Goal: Information Seeking & Learning: Learn about a topic

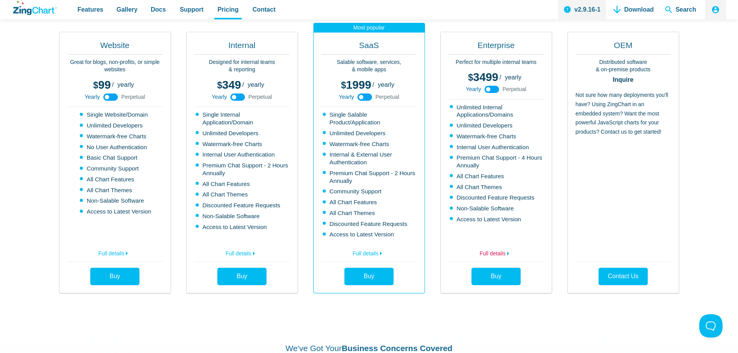
click at [496, 251] on link "Full details" at bounding box center [496, 252] width 95 height 12
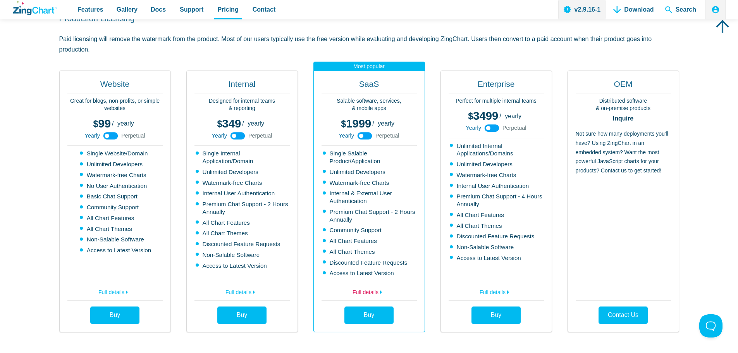
click at [366, 291] on link "Full details" at bounding box center [368, 291] width 95 height 12
click at [487, 292] on link "Full details" at bounding box center [496, 291] width 95 height 12
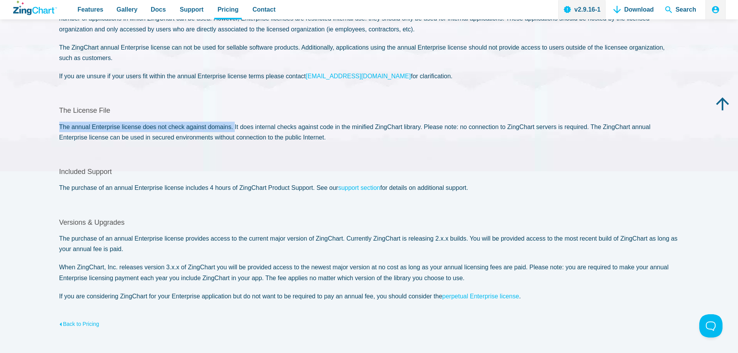
drag, startPoint x: 59, startPoint y: 126, endPoint x: 230, endPoint y: 129, distance: 171.2
click at [230, 129] on p "The annual Enterprise license does not check against domains. It does internal …" at bounding box center [369, 132] width 620 height 21
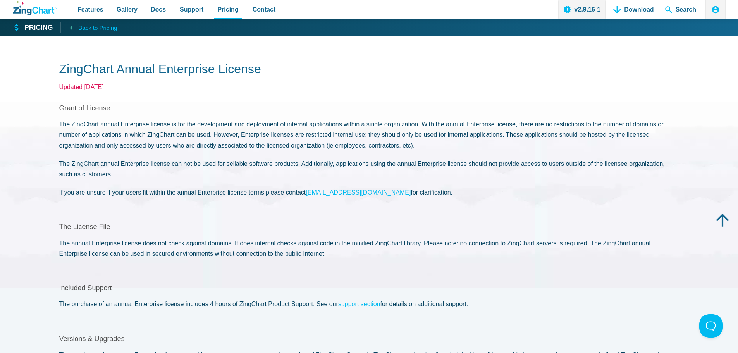
click at [95, 30] on span "Back to Pricing" at bounding box center [97, 28] width 39 height 10
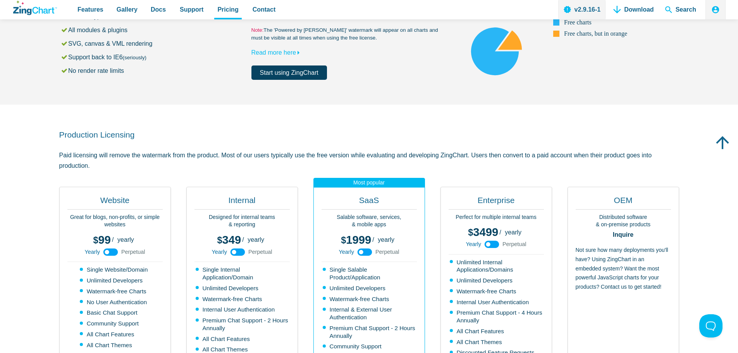
scroll to position [155, 0]
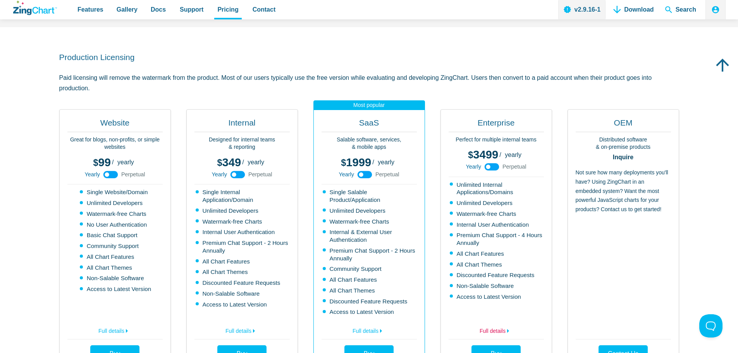
click at [482, 332] on link "Full details" at bounding box center [496, 329] width 95 height 12
